Goal: Task Accomplishment & Management: Manage account settings

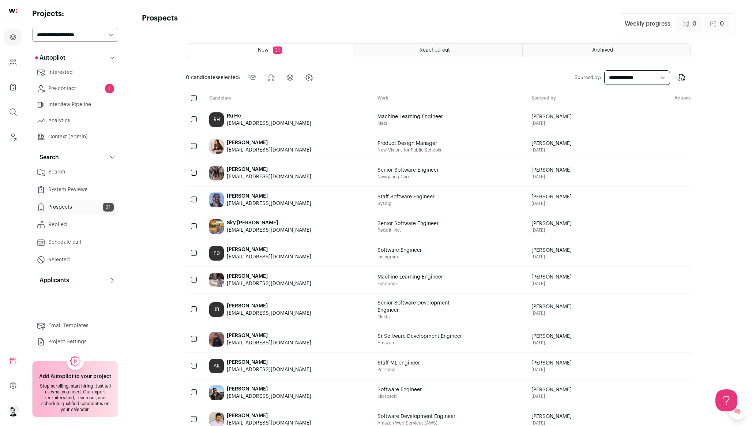
click at [58, 105] on link "Interview Pipeline" at bounding box center [75, 104] width 86 height 15
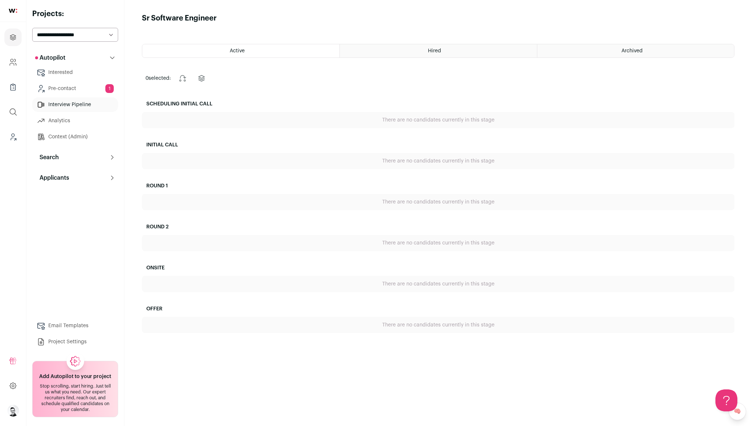
click at [62, 86] on link "Pre-contact 1" at bounding box center [75, 88] width 86 height 15
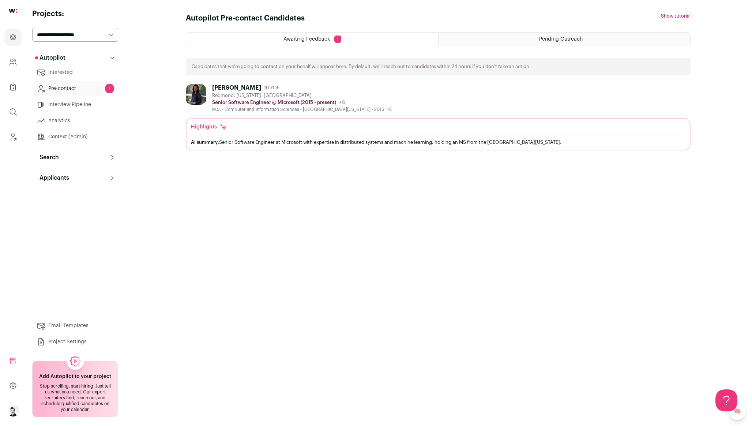
click at [61, 122] on link "Analytics" at bounding box center [75, 120] width 86 height 15
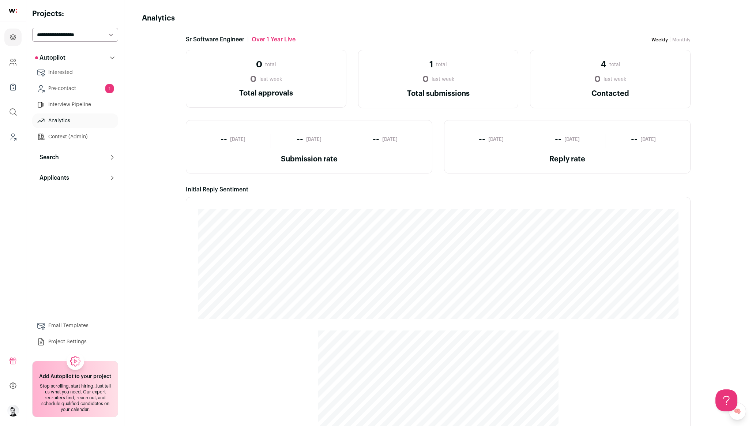
click at [55, 154] on p "Search" at bounding box center [47, 157] width 24 height 9
click at [55, 176] on link "Search" at bounding box center [75, 172] width 86 height 15
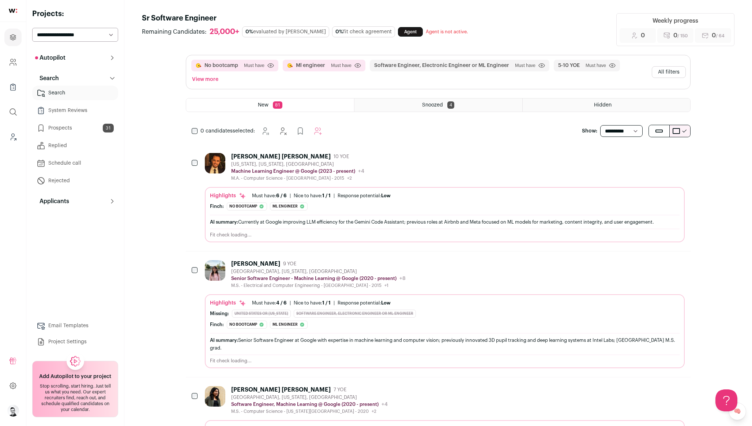
click at [72, 204] on button "Applicants" at bounding box center [75, 201] width 86 height 15
click at [62, 59] on p "Autopilot" at bounding box center [50, 57] width 30 height 9
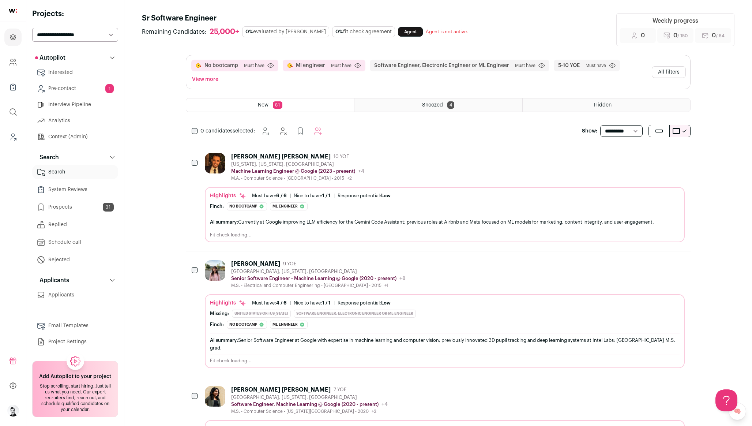
click at [57, 136] on link "Context (Admin)" at bounding box center [75, 137] width 86 height 15
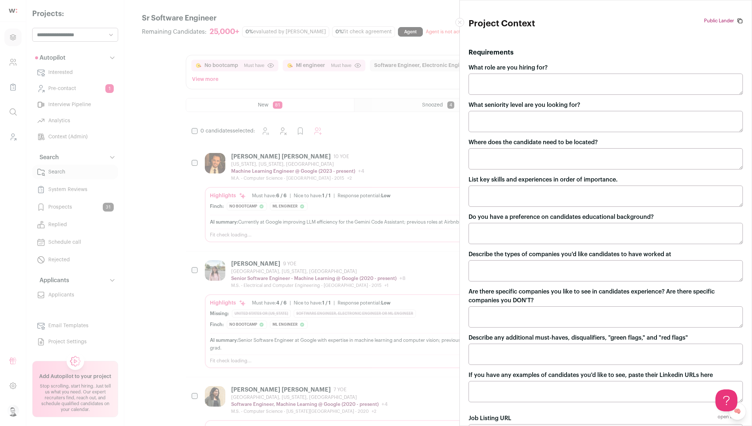
click at [61, 118] on div "Project Context Public Lander [URL][DOMAIN_NAME][PERSON_NAME] Requirements What…" at bounding box center [376, 213] width 752 height 426
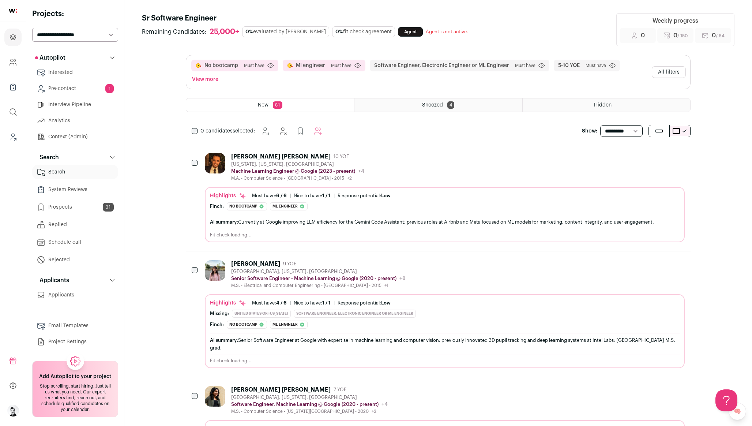
click at [63, 91] on link "Pre-contact 1" at bounding box center [75, 88] width 86 height 15
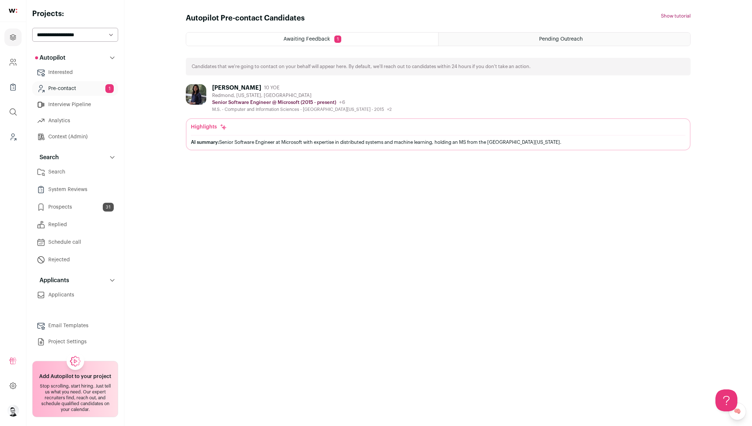
click at [62, 103] on link "Interview Pipeline" at bounding box center [75, 104] width 86 height 15
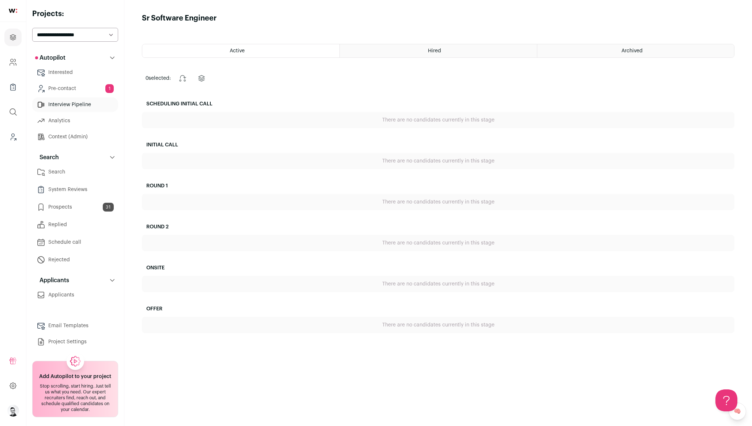
click at [61, 67] on link "Interested" at bounding box center [75, 72] width 86 height 15
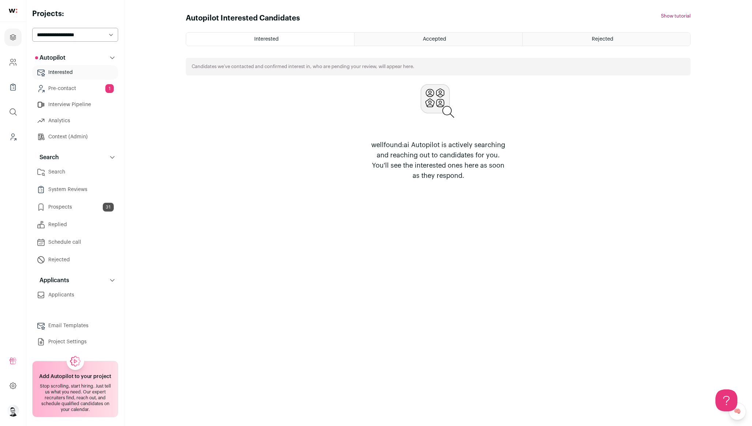
click at [72, 87] on link "Pre-contact 1" at bounding box center [75, 88] width 86 height 15
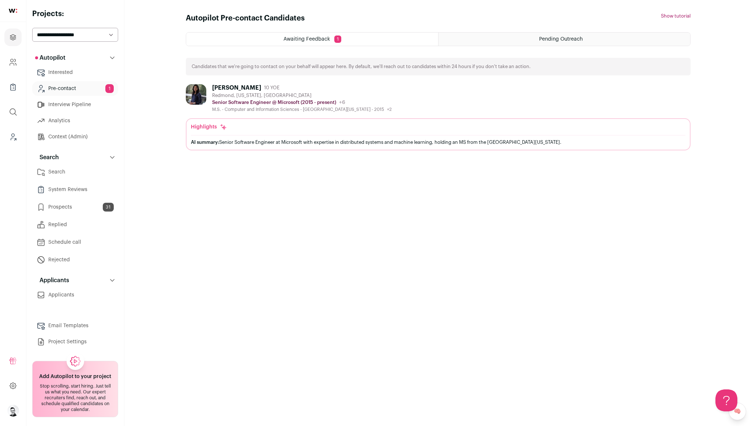
click at [70, 104] on link "Interview Pipeline" at bounding box center [75, 104] width 86 height 15
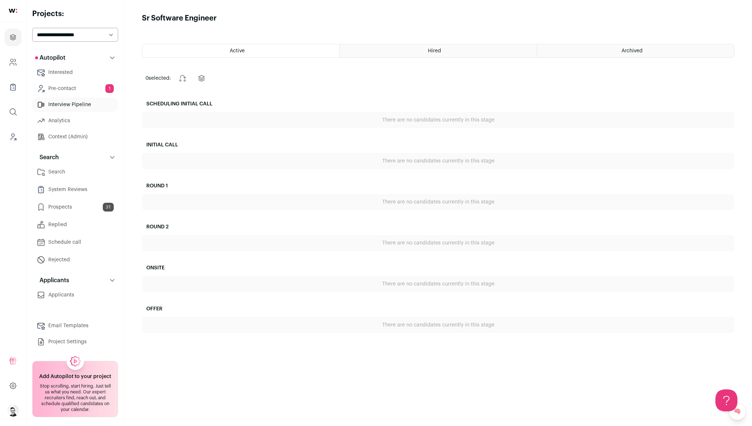
click at [66, 114] on link "Analytics" at bounding box center [75, 120] width 86 height 15
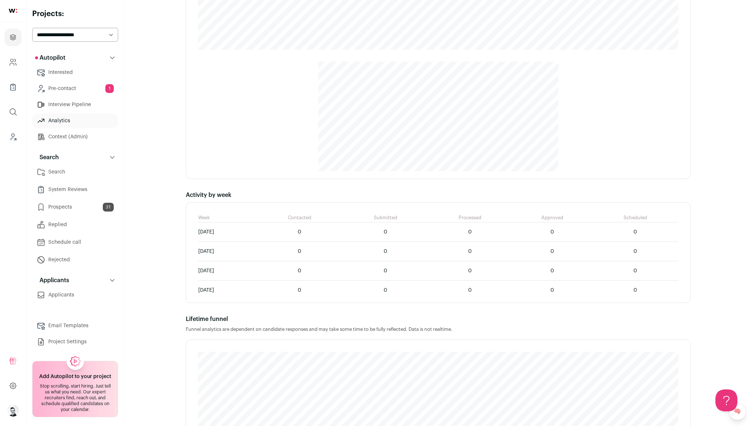
scroll to position [333, 0]
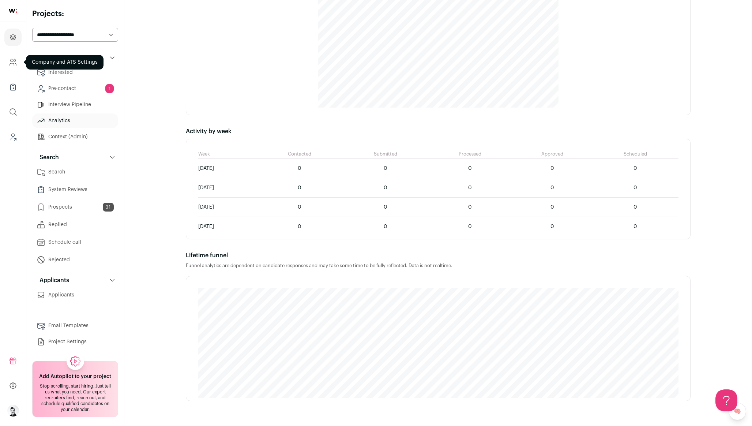
click at [11, 63] on icon "Company and ATS Settings" at bounding box center [12, 64] width 4 height 2
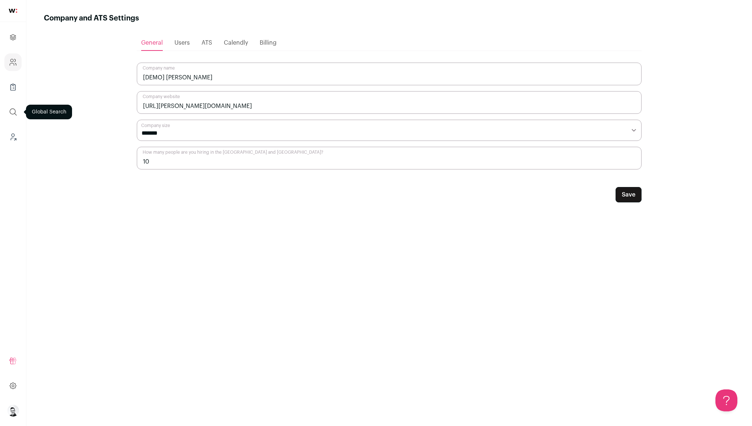
click at [16, 110] on icon "submit" at bounding box center [13, 112] width 9 height 9
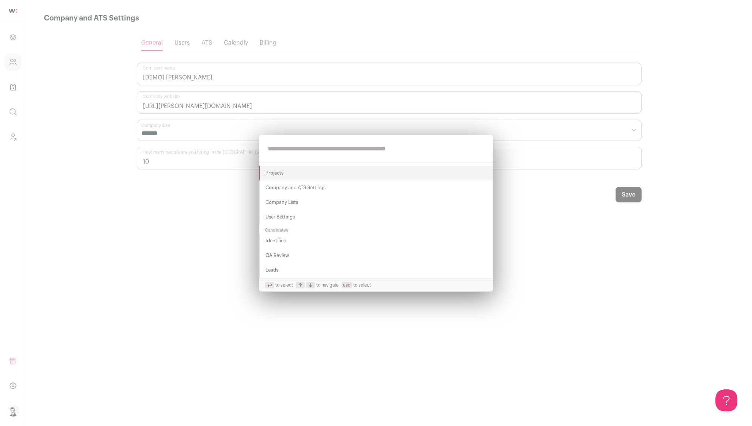
click at [53, 82] on div "Projects Company and ATS Settings Company Lists User Settings Candidates Identi…" at bounding box center [376, 213] width 752 height 426
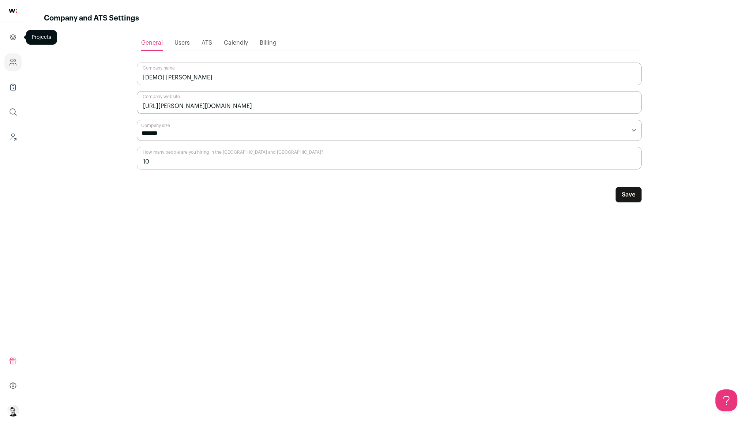
click at [16, 40] on icon "Projects" at bounding box center [13, 37] width 8 height 9
click at [14, 83] on icon "Company Lists" at bounding box center [13, 87] width 8 height 9
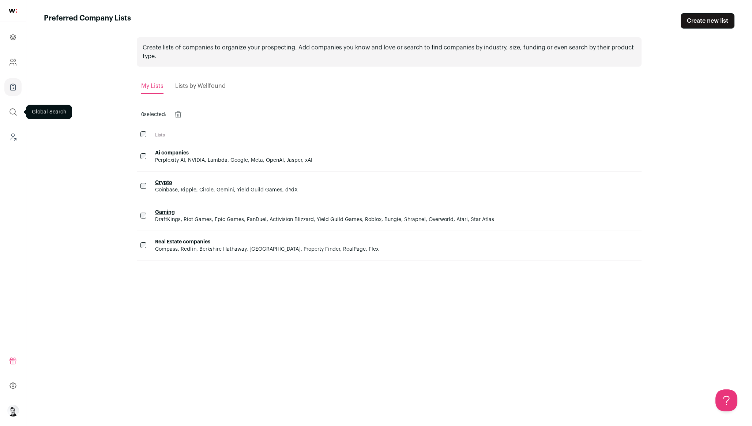
click at [15, 109] on icon "submit" at bounding box center [13, 112] width 9 height 9
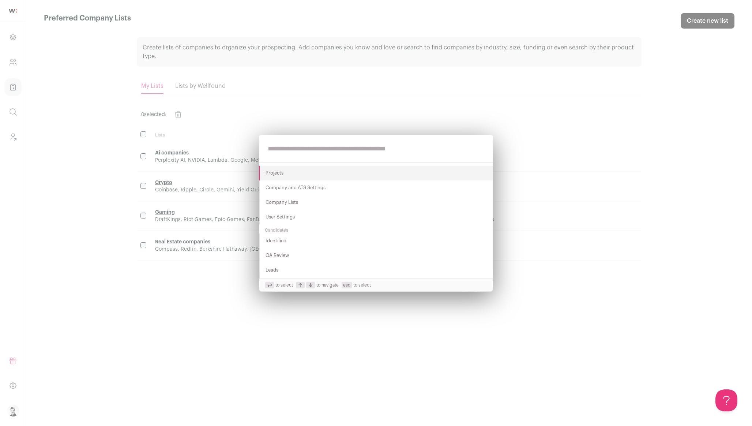
click at [36, 80] on div "Projects Company and ATS Settings Company Lists User Settings Candidates Identi…" at bounding box center [376, 213] width 752 height 426
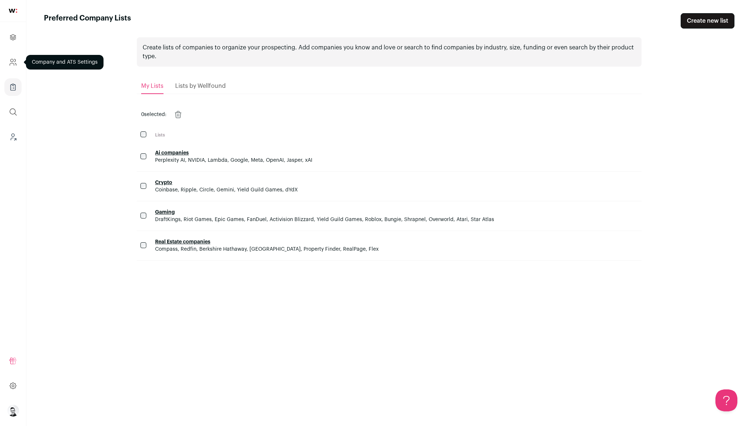
click at [11, 65] on icon "Company and ATS Settings" at bounding box center [13, 62] width 8 height 9
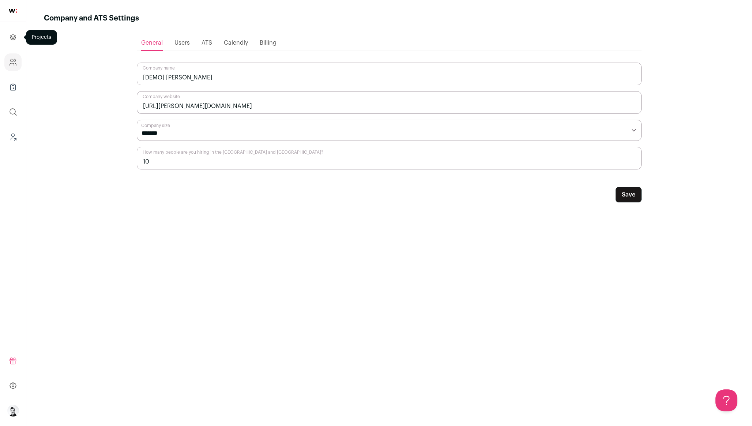
click at [15, 39] on icon "Projects" at bounding box center [12, 36] width 5 height 5
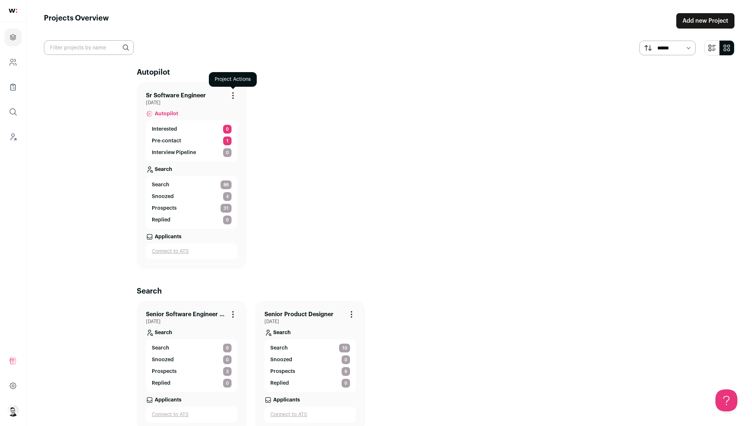
click at [234, 91] on icon "Project Actions" at bounding box center [233, 95] width 9 height 9
click at [195, 96] on link "Sr Software Engineer" at bounding box center [176, 95] width 60 height 9
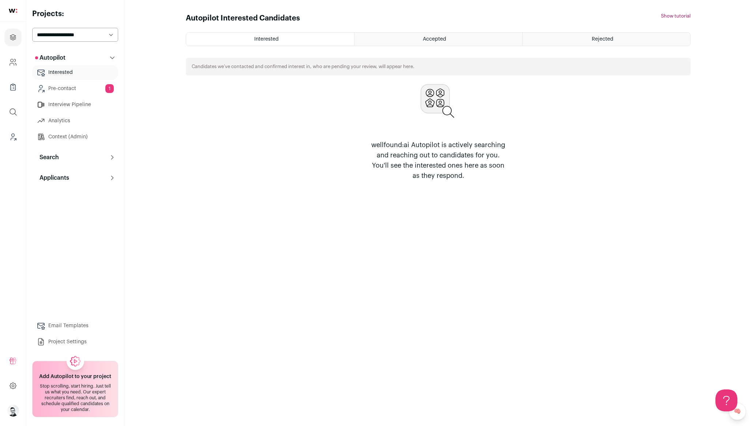
click at [56, 341] on link "Project Settings" at bounding box center [75, 341] width 86 height 15
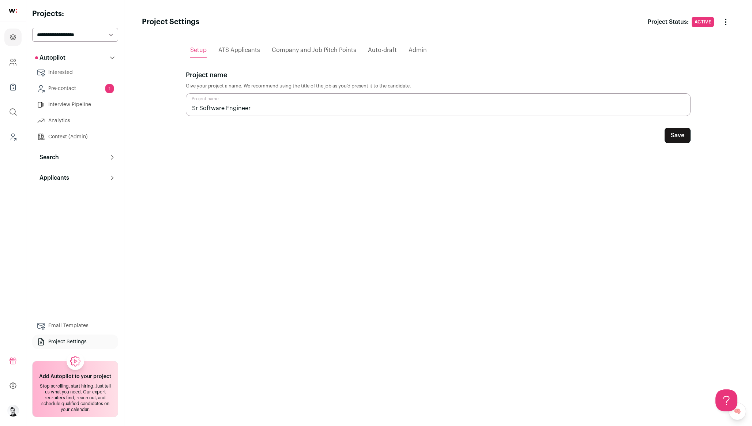
click at [306, 47] on span "Company and Job Pitch Points" at bounding box center [314, 50] width 85 height 6
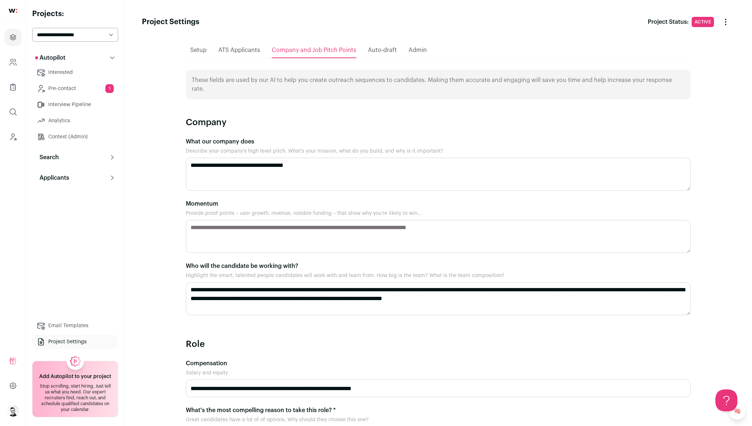
click at [370, 51] on span "Auto-draft" at bounding box center [382, 50] width 29 height 6
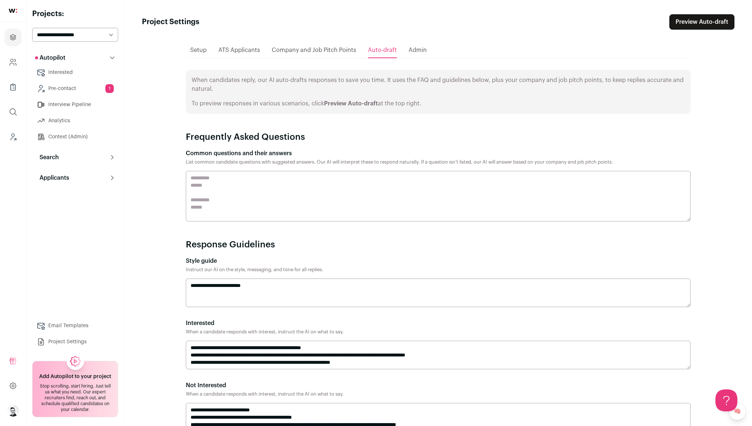
click at [236, 152] on h3 "Common questions and their answers" at bounding box center [438, 153] width 505 height 9
click at [752, 0] on div at bounding box center [752, 0] width 0 height 0
click at [275, 152] on h3 "Common questions and their answers" at bounding box center [438, 153] width 505 height 9
click at [752, 0] on div at bounding box center [752, 0] width 0 height 0
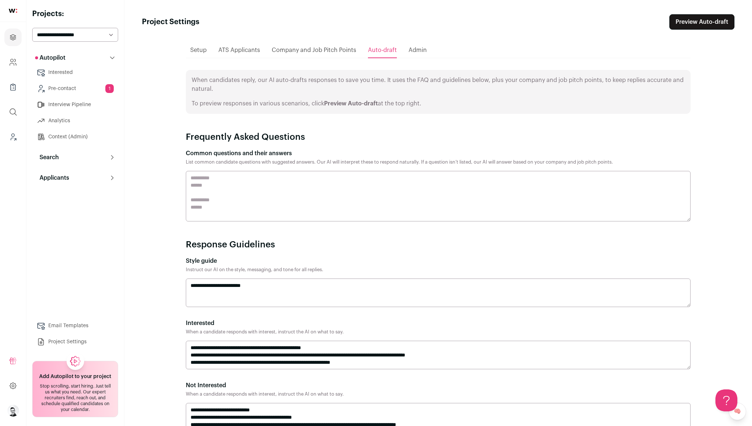
click at [324, 49] on span "Company and Job Pitch Points" at bounding box center [314, 50] width 85 height 6
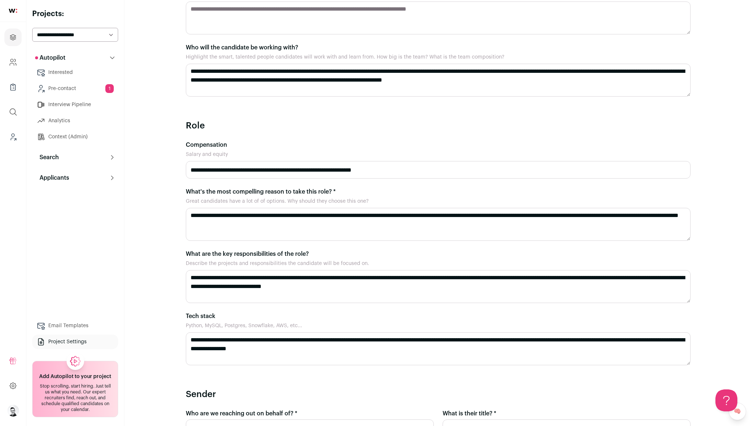
scroll to position [260, 0]
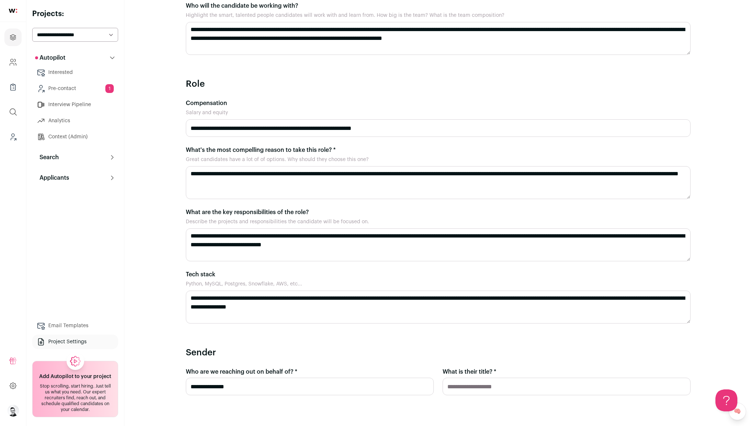
click at [259, 156] on div "Great candidates have a lot of of options. Why should they choose this one?" at bounding box center [438, 159] width 505 height 7
click at [278, 146] on label "What's the most compelling reason to take this role? *" at bounding box center [438, 150] width 505 height 9
